Goal: Task Accomplishment & Management: Manage account settings

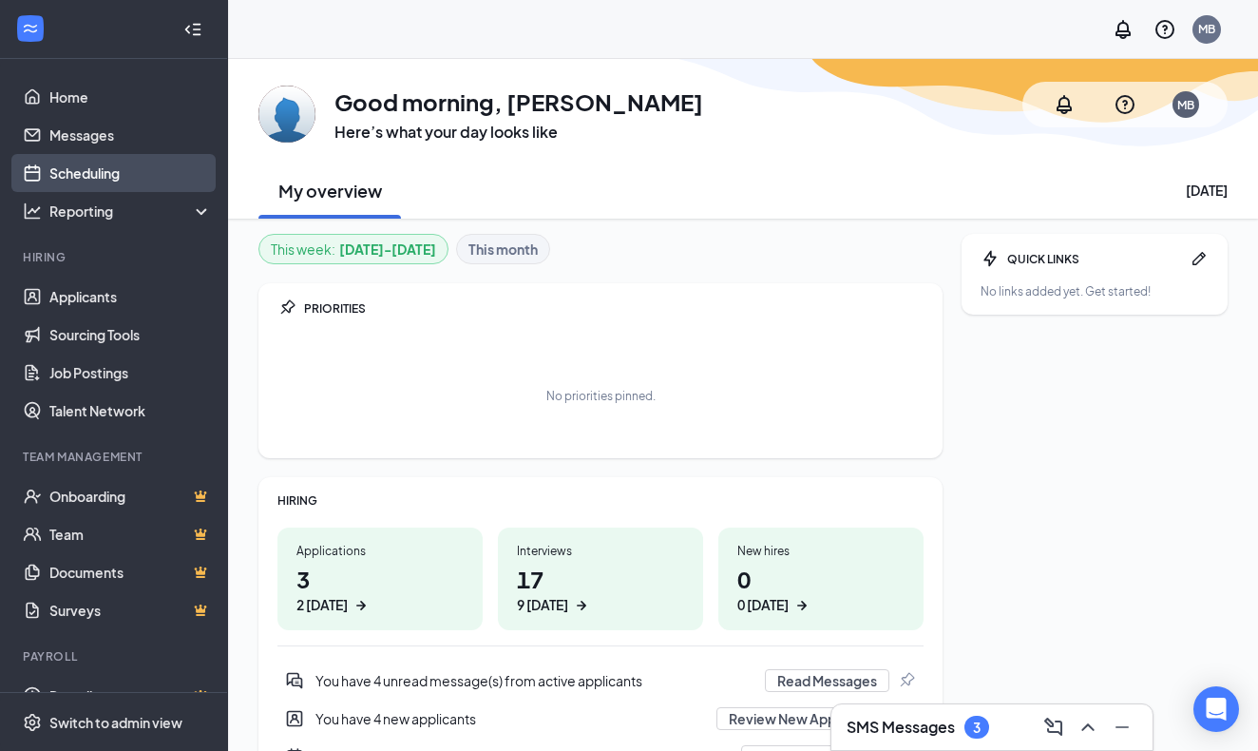
click at [109, 171] on link "Scheduling" at bounding box center [130, 173] width 163 height 38
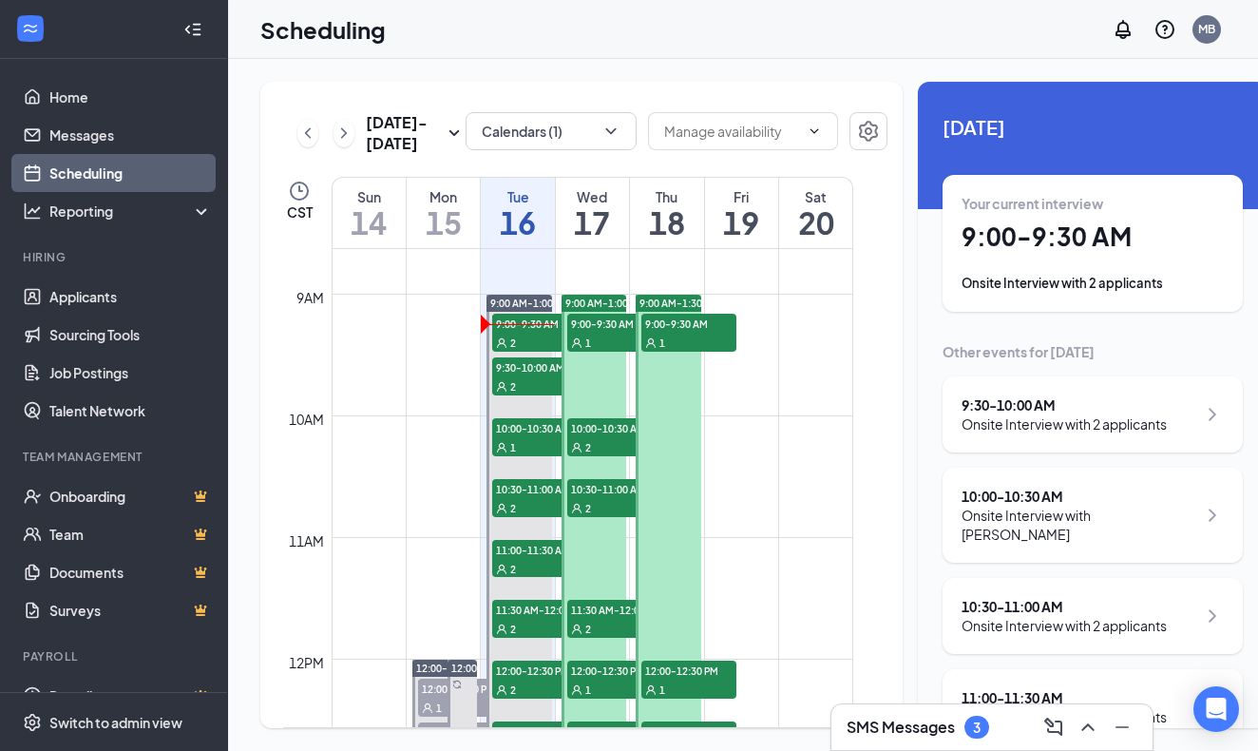
scroll to position [1051, 0]
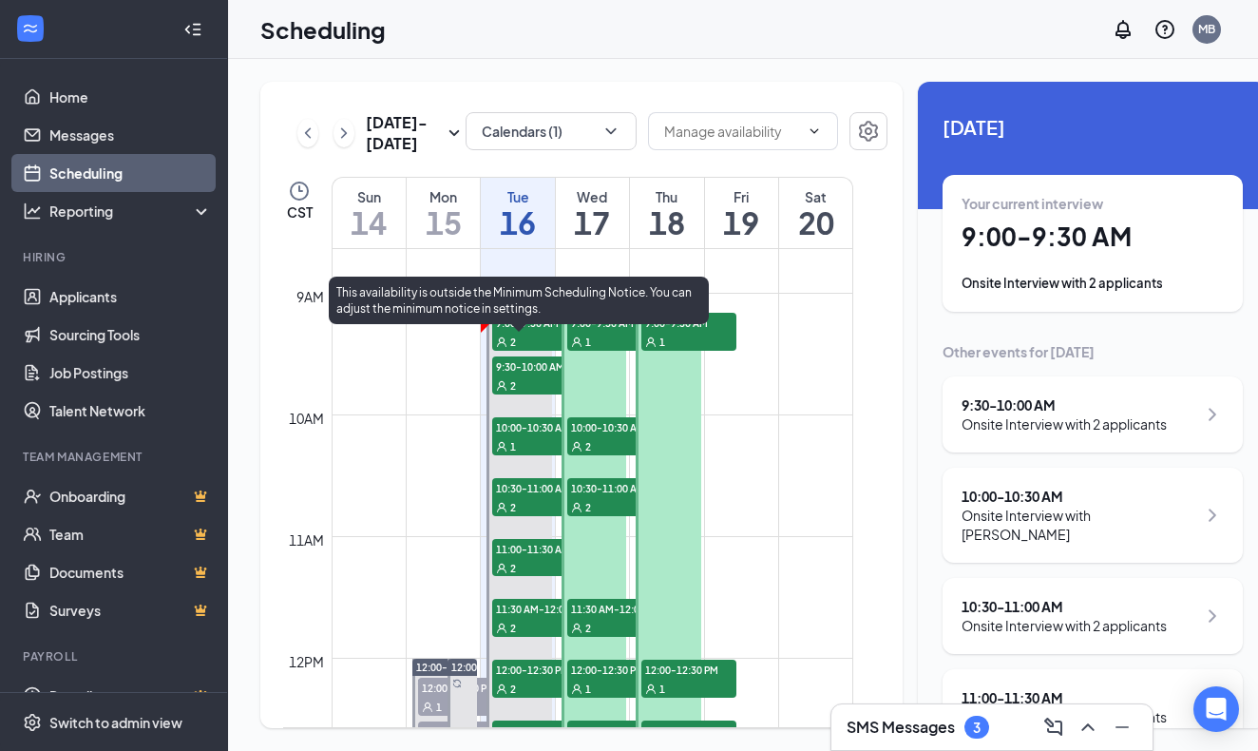
click at [527, 351] on div "2" at bounding box center [539, 341] width 95 height 19
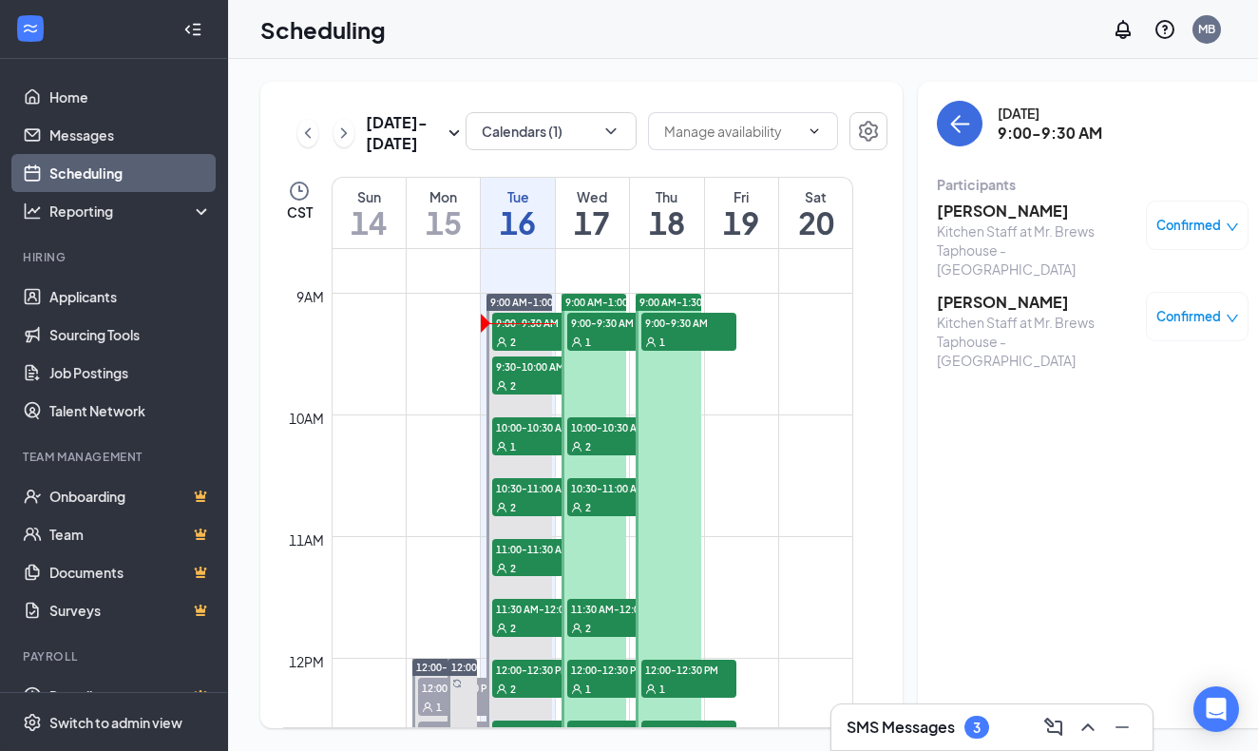
click at [942, 292] on h3 "[PERSON_NAME]" at bounding box center [1037, 302] width 200 height 21
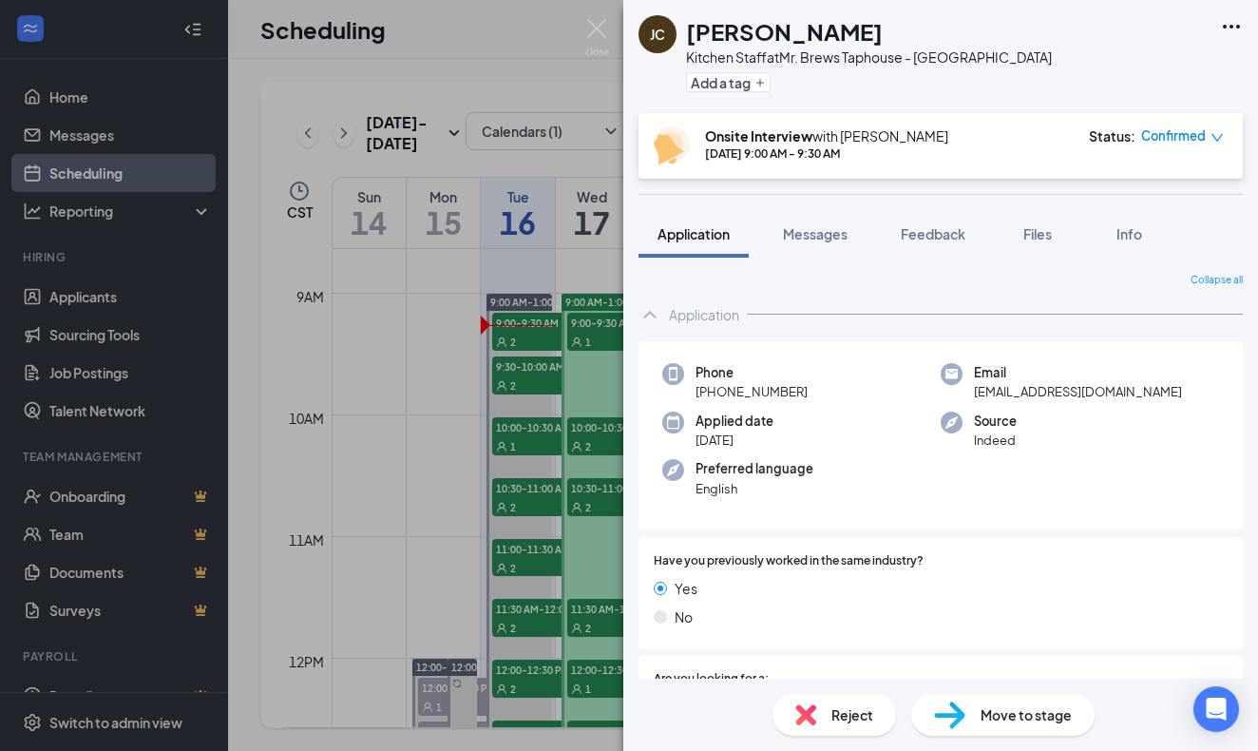
click at [866, 493] on div "Preferred language English" at bounding box center [801, 478] width 278 height 39
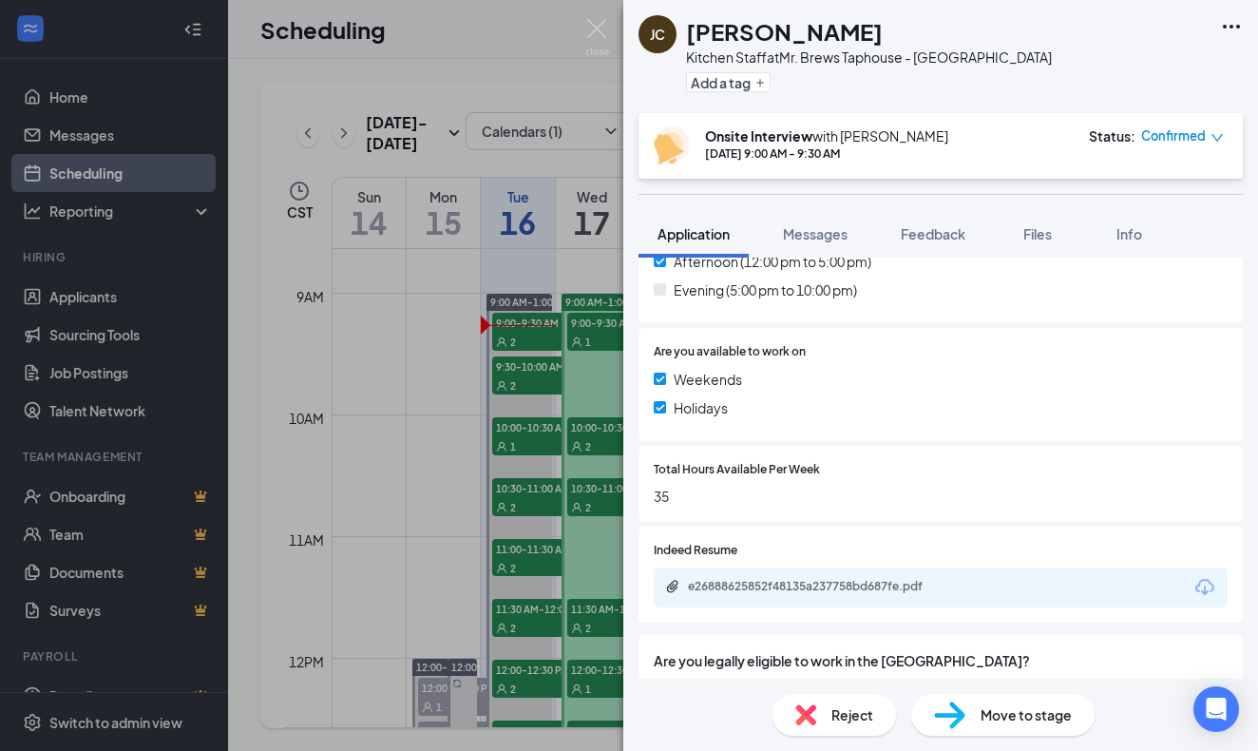
scroll to position [672, 0]
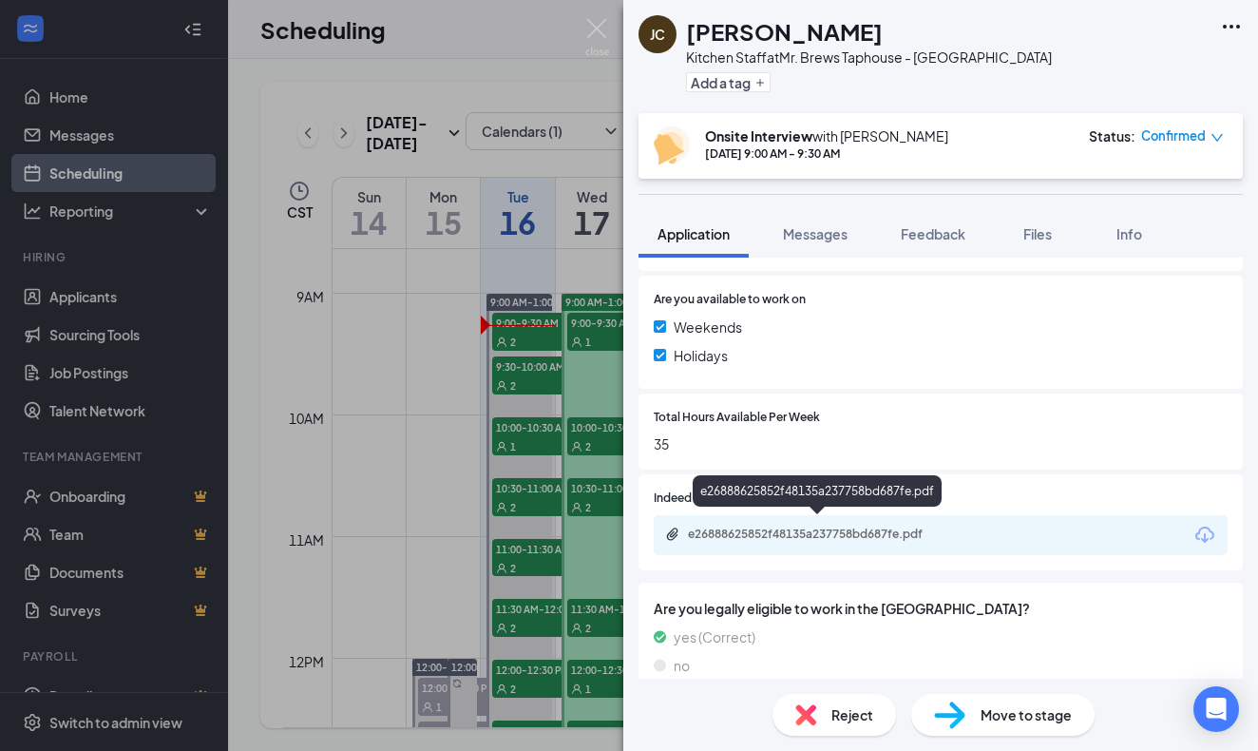
click at [865, 529] on div "e26888625852f48135a237758bd687fe.pdf" at bounding box center [821, 534] width 266 height 15
click at [598, 26] on img at bounding box center [597, 37] width 24 height 37
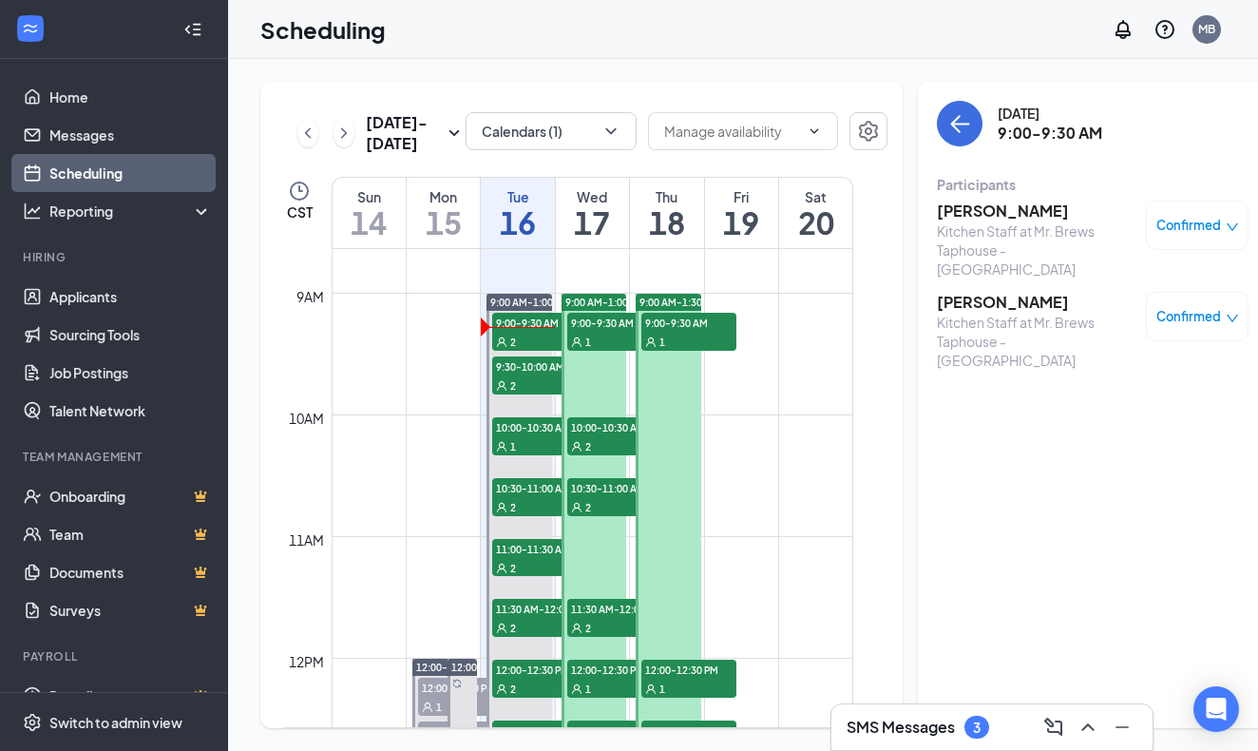
click at [957, 292] on h3 "[PERSON_NAME]" at bounding box center [1037, 302] width 200 height 21
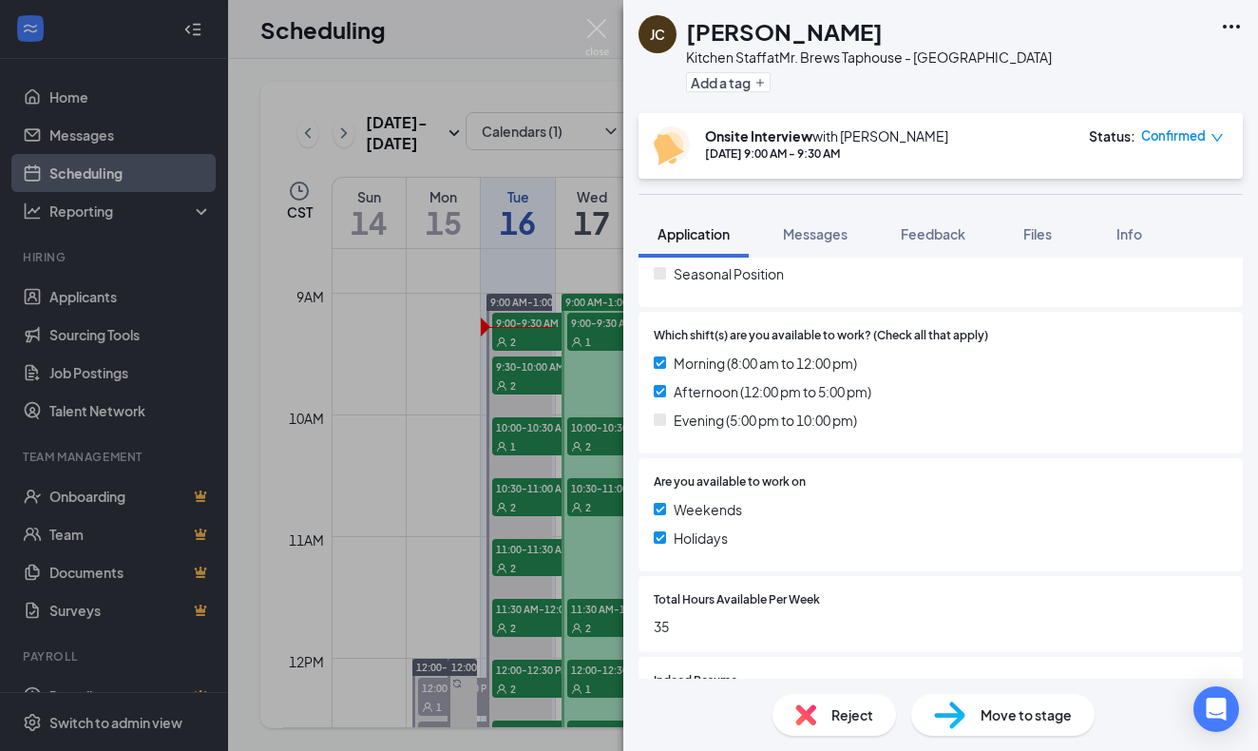
scroll to position [511, 0]
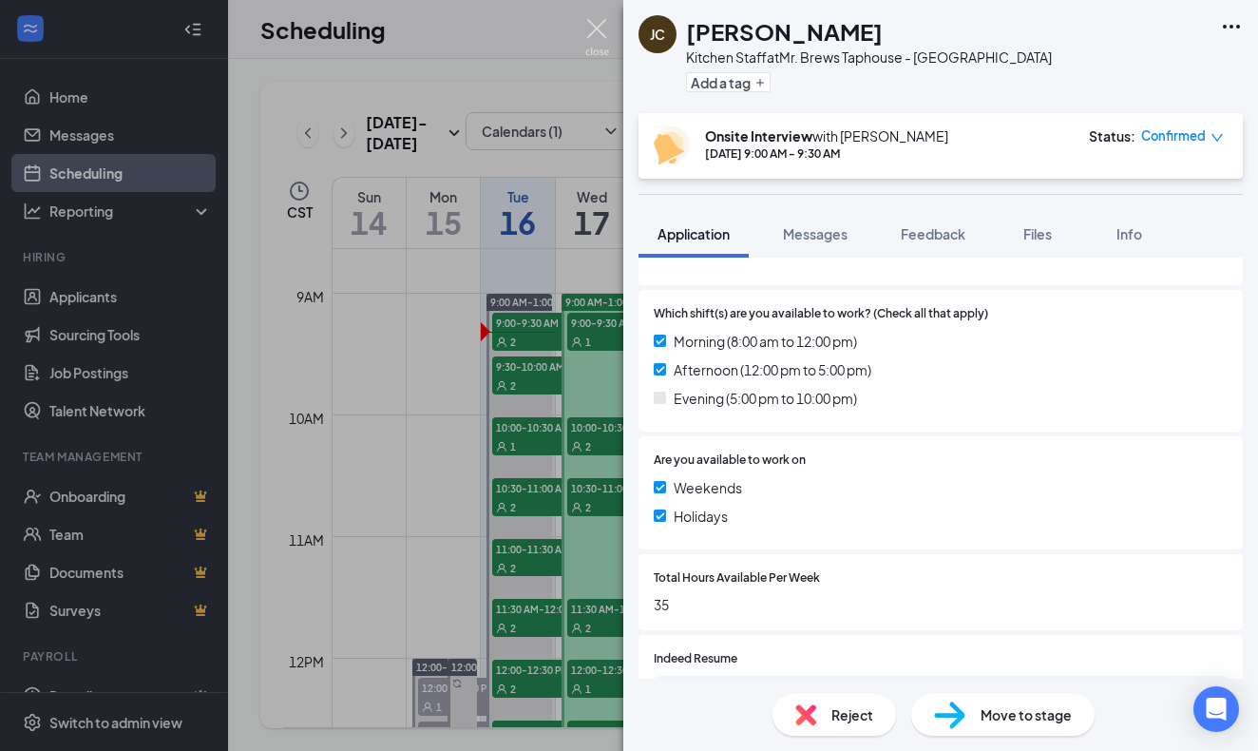
click at [596, 30] on img at bounding box center [597, 37] width 24 height 37
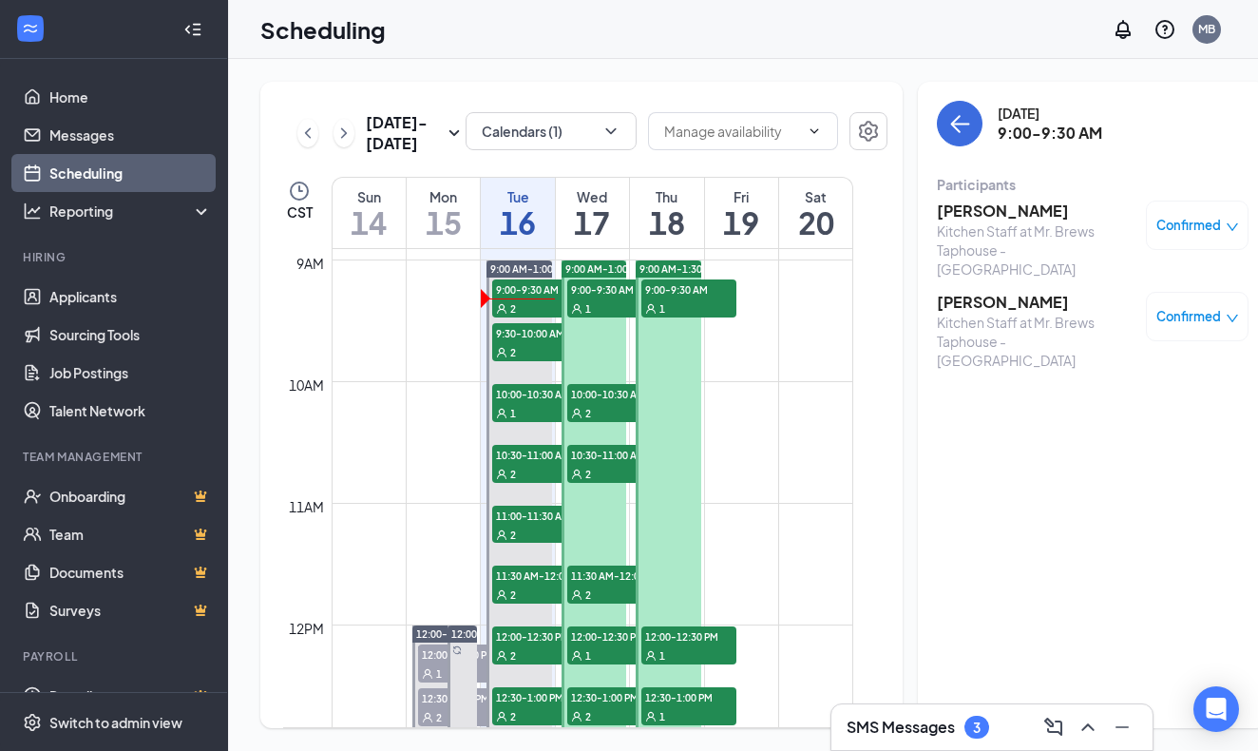
scroll to position [1078, 0]
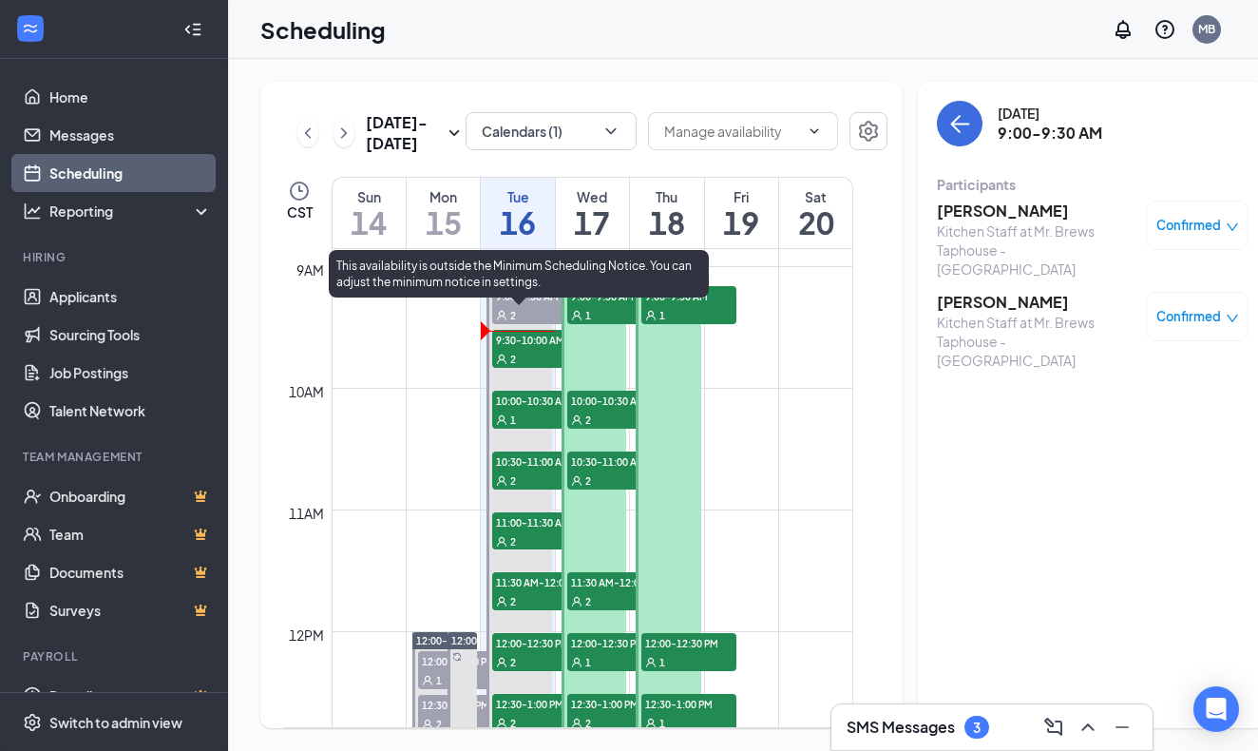
click at [523, 368] on div "2" at bounding box center [539, 358] width 95 height 19
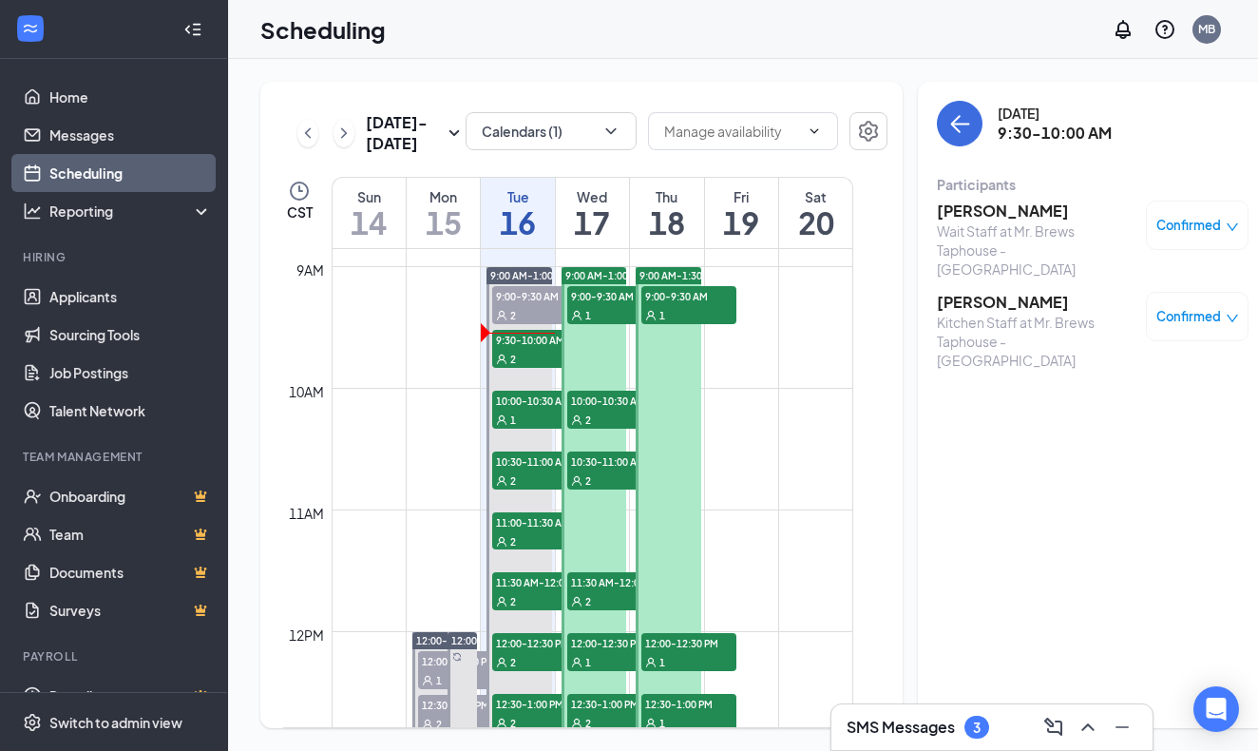
click at [978, 215] on h3 "[PERSON_NAME]" at bounding box center [1037, 211] width 200 height 21
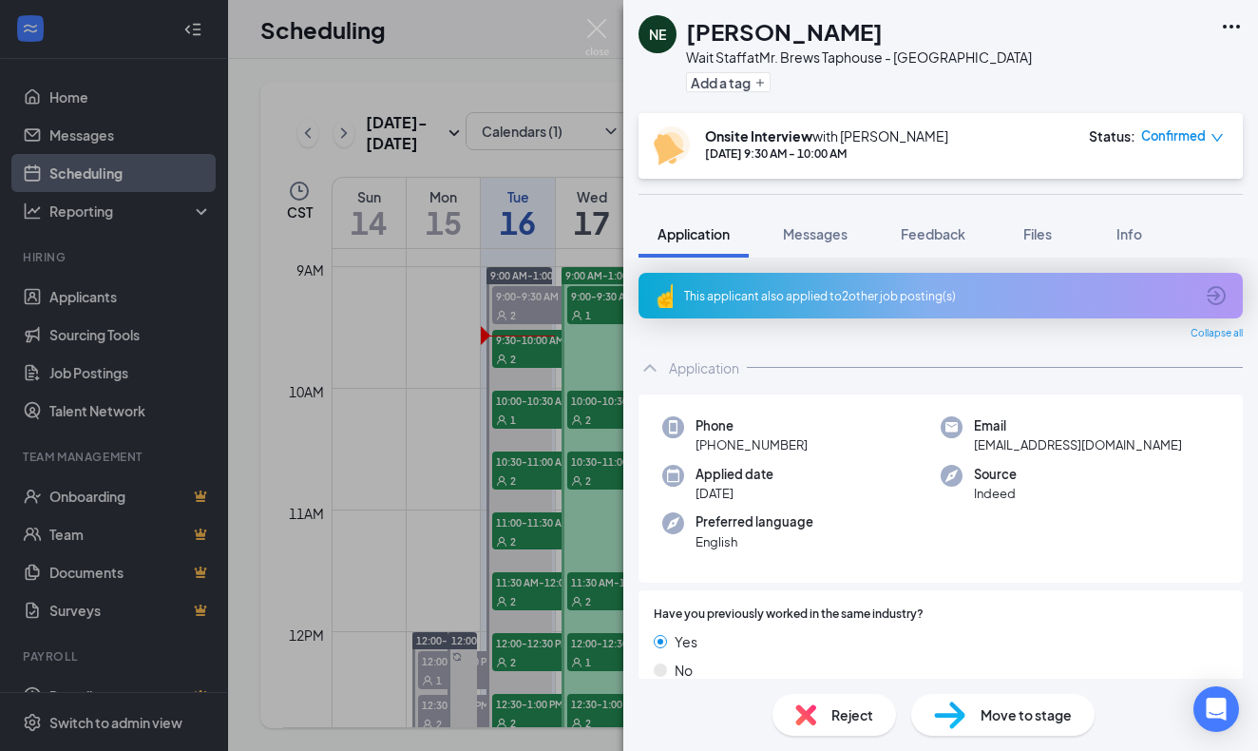
click at [796, 297] on div "This applicant also applied to 2 other job posting(s)" at bounding box center [938, 296] width 509 height 16
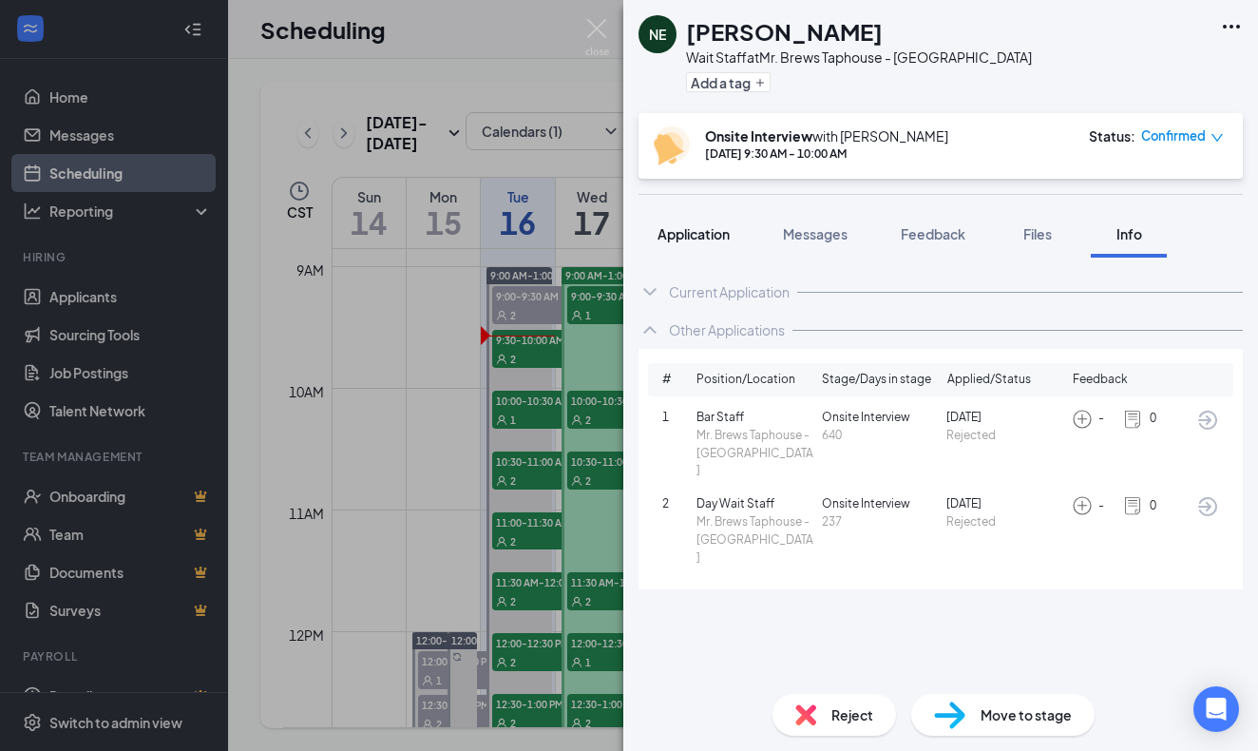
click at [715, 233] on span "Application" at bounding box center [694, 233] width 72 height 17
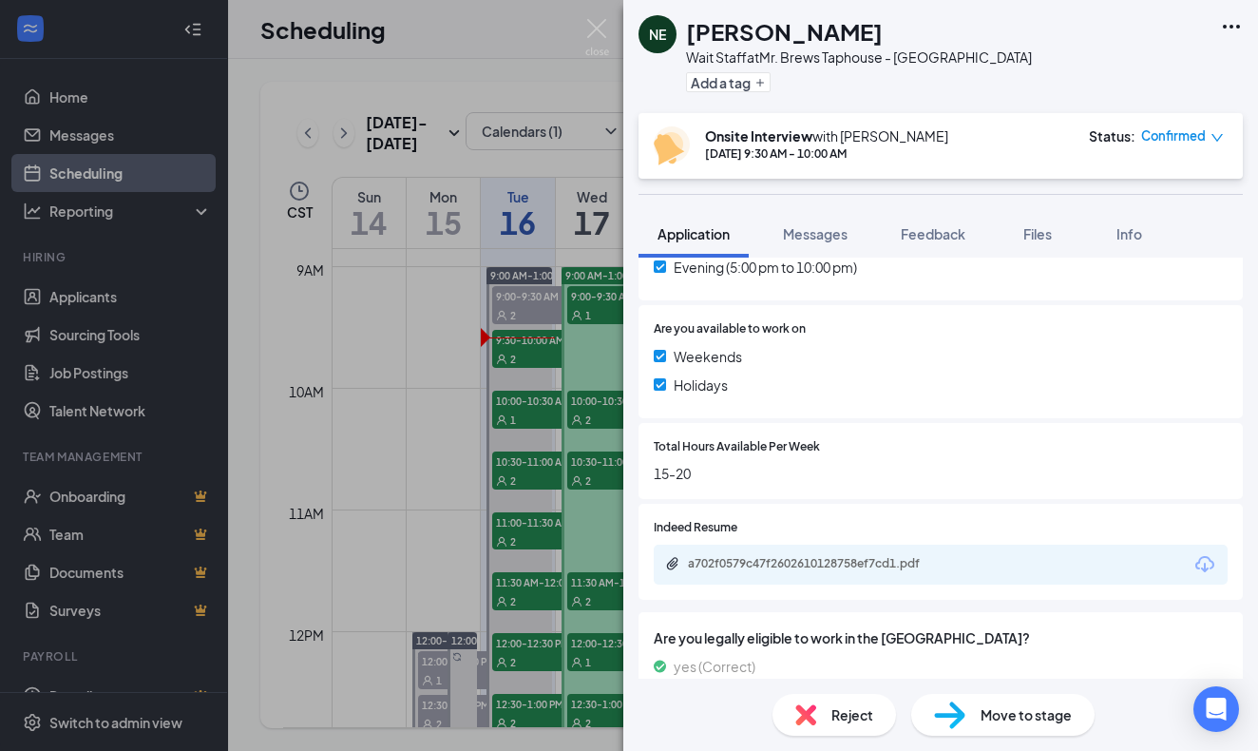
scroll to position [745, 0]
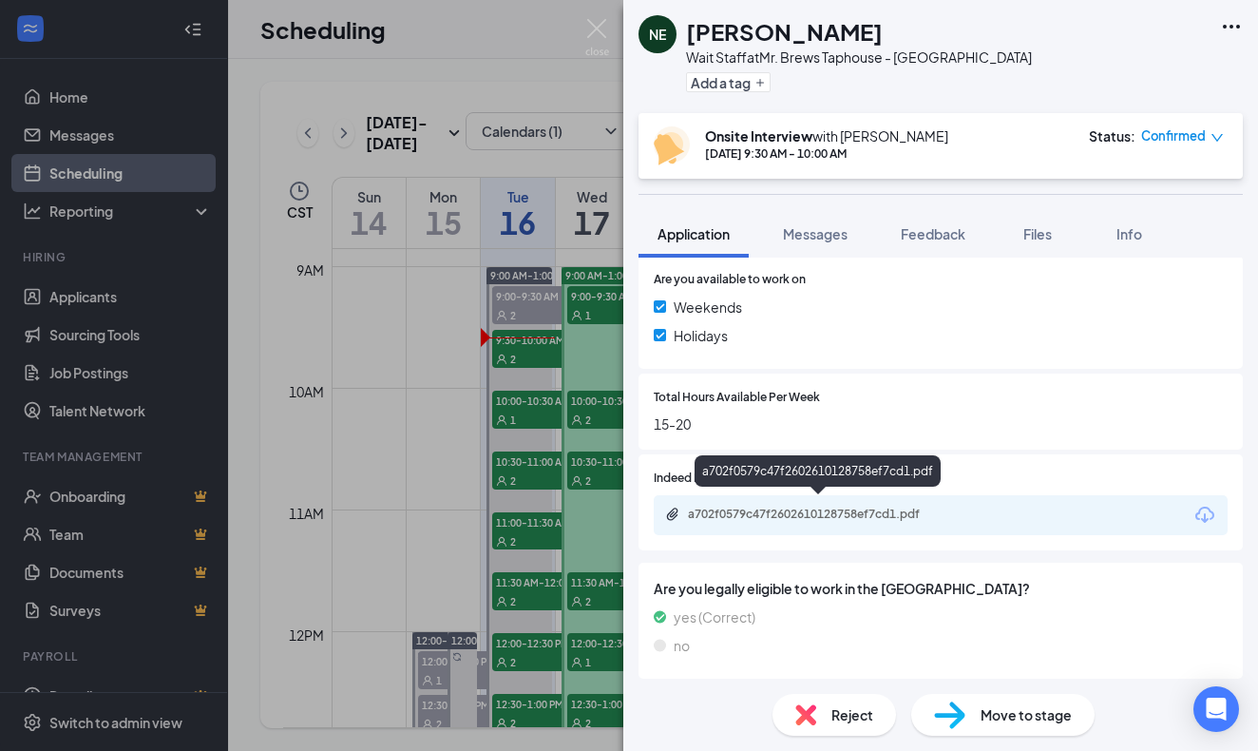
click at [820, 508] on div "a702f0579c47f2602610128758ef7cd1.pdf" at bounding box center [821, 514] width 266 height 15
